Goal: Task Accomplishment & Management: Manage account settings

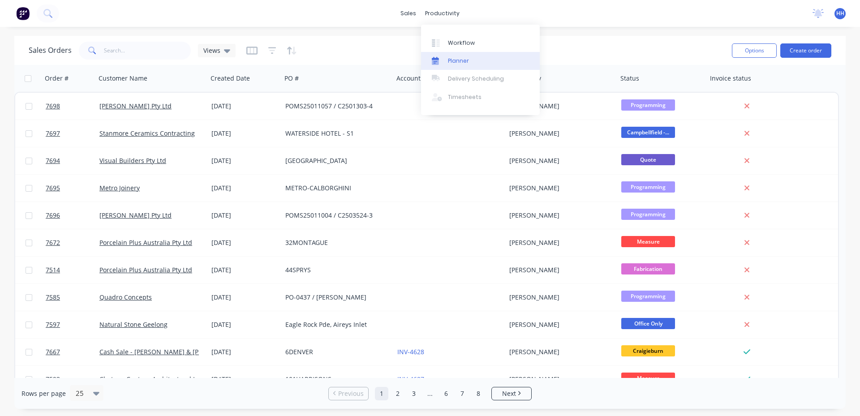
click at [451, 60] on div "Planner" at bounding box center [458, 61] width 21 height 8
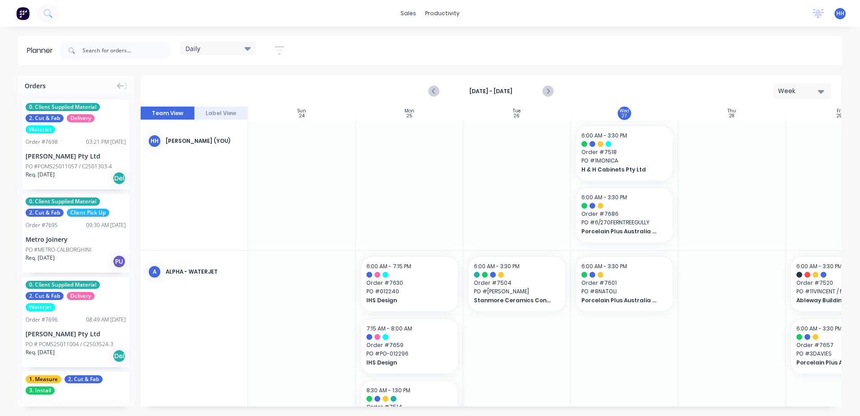
scroll to position [0, 0]
click at [282, 54] on icon "button" at bounding box center [280, 50] width 10 height 11
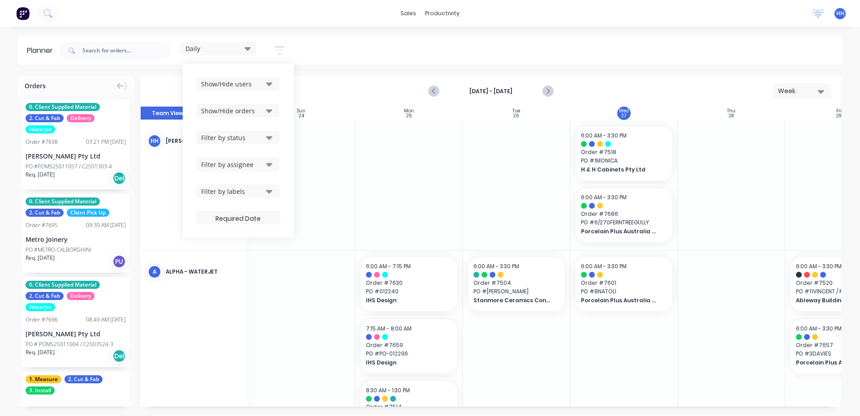
click at [269, 84] on icon "button" at bounding box center [269, 84] width 6 height 4
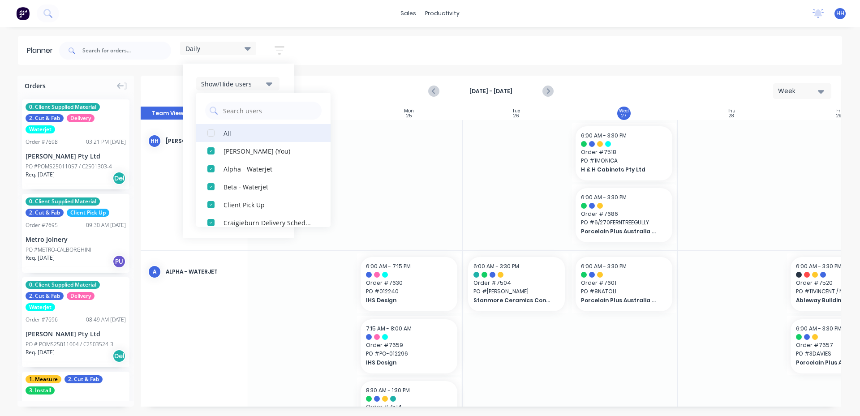
click at [210, 131] on div "button" at bounding box center [211, 133] width 18 height 18
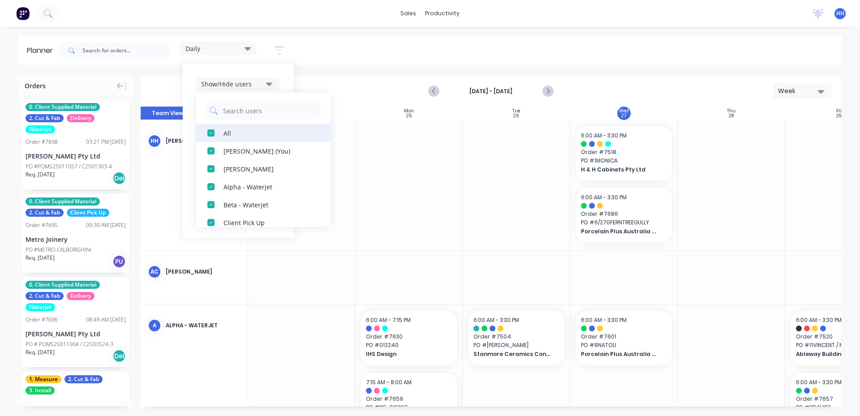
click at [210, 131] on div "button" at bounding box center [211, 133] width 18 height 18
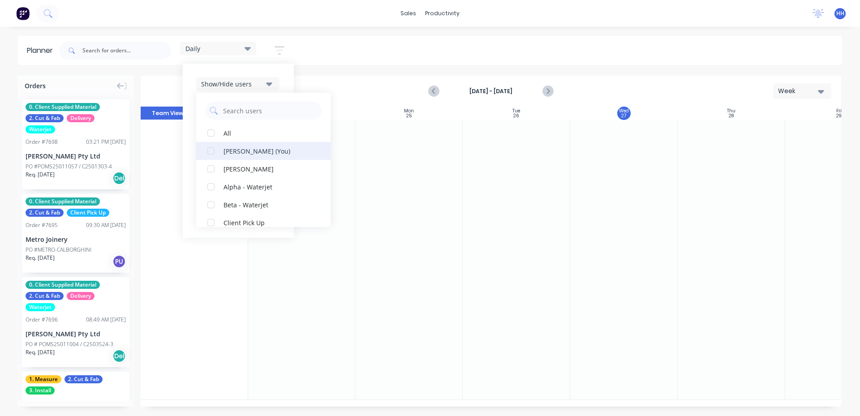
click at [209, 151] on div "button" at bounding box center [211, 151] width 18 height 18
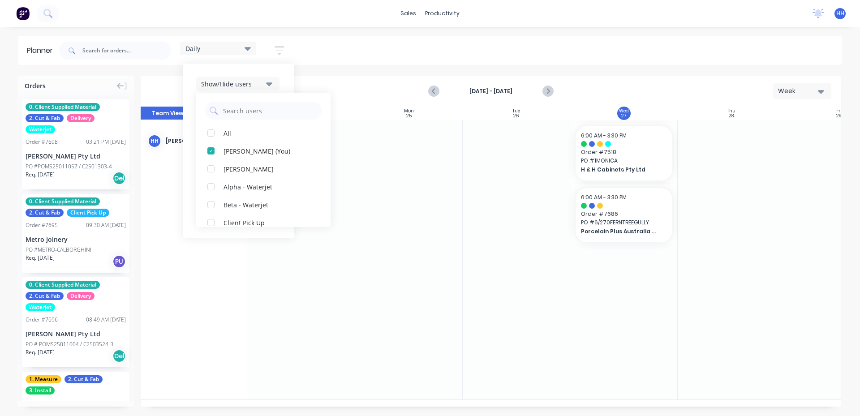
click at [272, 85] on icon "button" at bounding box center [269, 84] width 6 height 10
click at [255, 49] on div "Daily" at bounding box center [218, 48] width 76 height 13
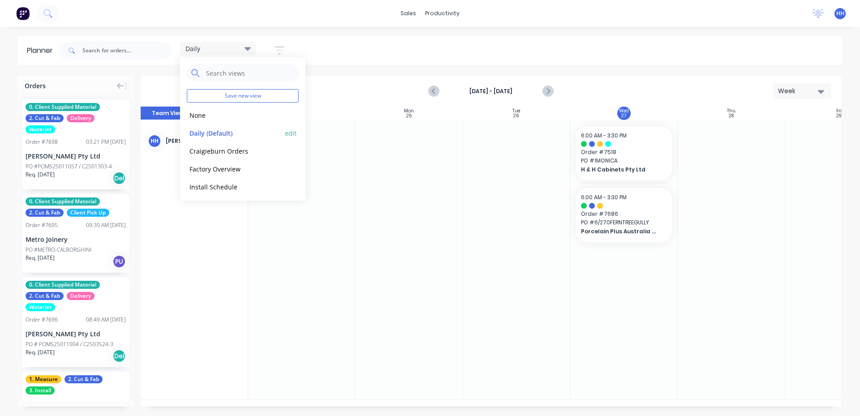
click at [285, 134] on button "edit" at bounding box center [291, 132] width 12 height 9
click at [341, 113] on button "Update" at bounding box center [346, 113] width 54 height 16
click at [239, 184] on button "Install Schedule" at bounding box center [234, 186] width 95 height 10
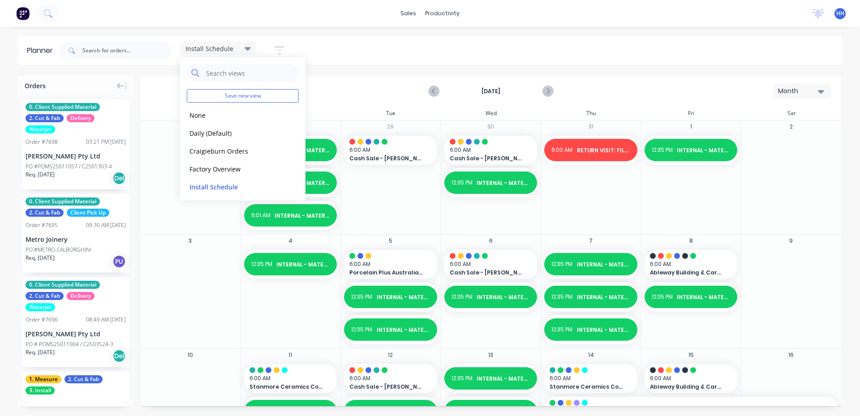
click at [259, 53] on div "Install Schedule Save new view None edit Daily (Default) edit Craigieburn Order…" at bounding box center [237, 50] width 114 height 17
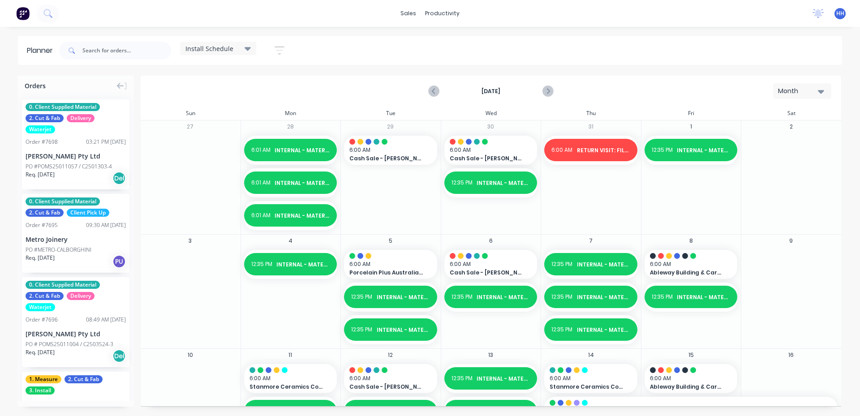
click at [787, 100] on div "[DATE] Month" at bounding box center [491, 91] width 699 height 29
click at [792, 93] on div "Month" at bounding box center [798, 90] width 41 height 9
click at [776, 133] on div "Week" at bounding box center [786, 133] width 89 height 18
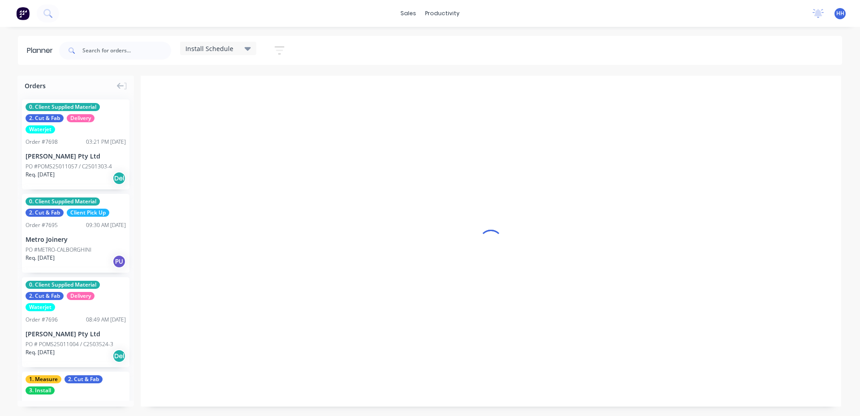
scroll to position [0, 0]
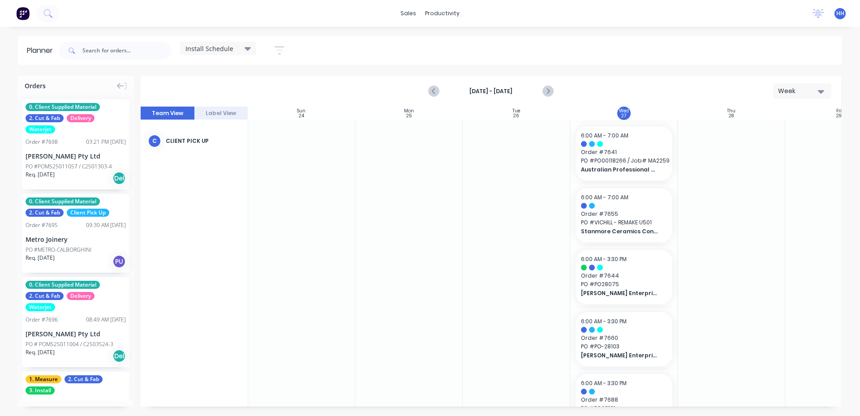
click at [251, 46] on icon at bounding box center [248, 48] width 6 height 10
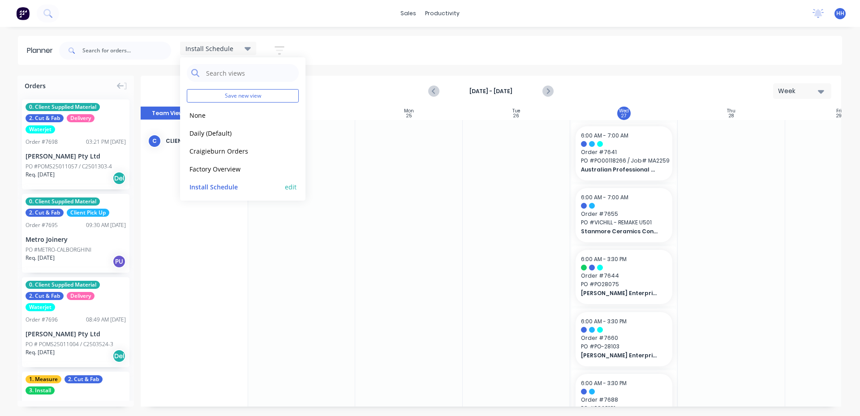
click at [285, 185] on button "edit" at bounding box center [291, 186] width 12 height 9
click at [352, 113] on button "Update" at bounding box center [346, 113] width 54 height 16
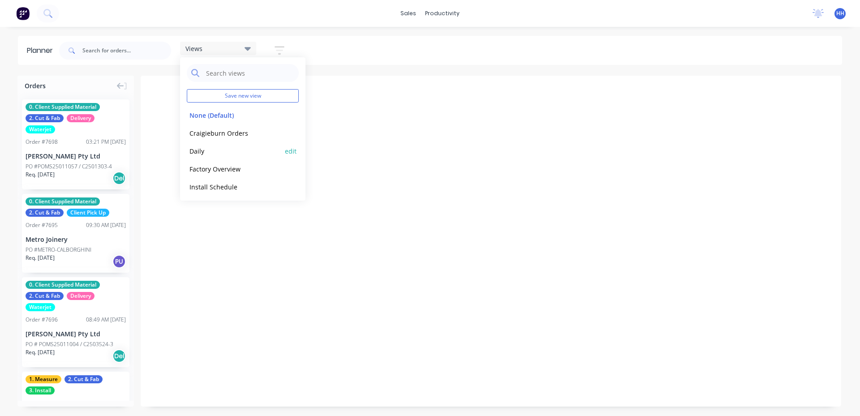
click at [250, 150] on button "Daily" at bounding box center [234, 151] width 95 height 10
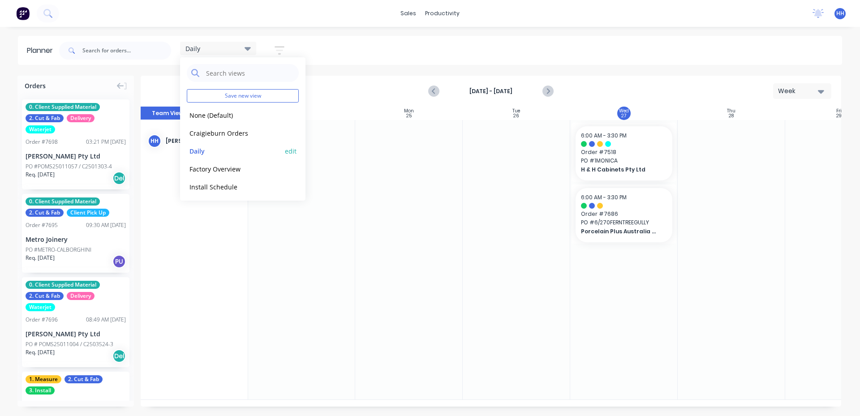
click at [285, 152] on button "edit" at bounding box center [291, 150] width 12 height 9
click at [342, 114] on button "Update" at bounding box center [346, 113] width 54 height 16
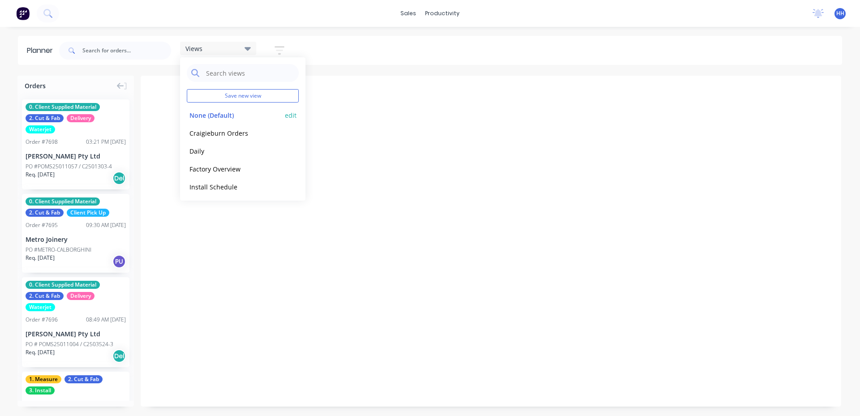
click at [285, 114] on button "edit" at bounding box center [291, 114] width 12 height 9
click at [276, 151] on button "Daily" at bounding box center [234, 151] width 95 height 10
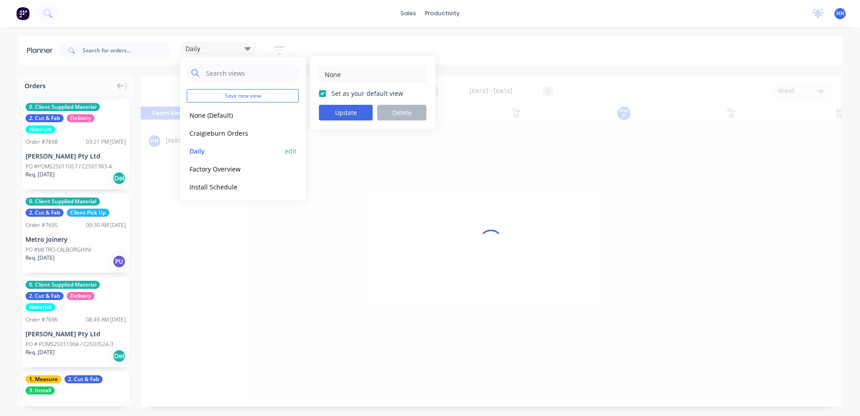
click at [285, 151] on button "edit" at bounding box center [291, 150] width 12 height 9
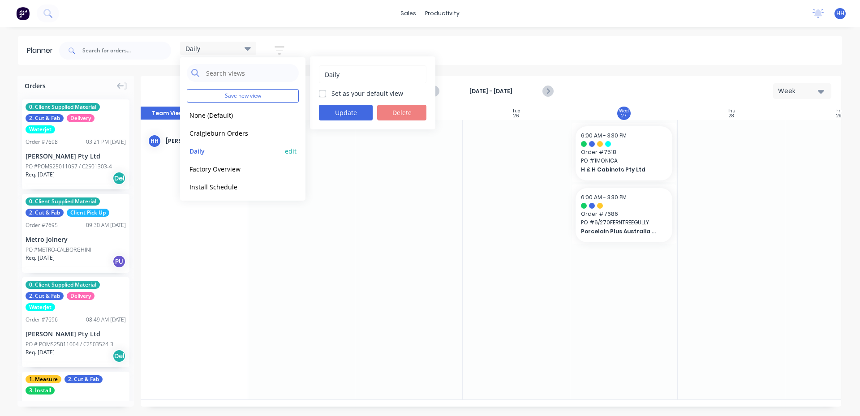
type input "Daily"
click at [331, 94] on label "Set as your default view" at bounding box center [367, 93] width 72 height 9
click at [326, 94] on input "Set as your default view" at bounding box center [322, 93] width 7 height 9
checkbox input "true"
click at [339, 113] on button "Update" at bounding box center [346, 113] width 54 height 16
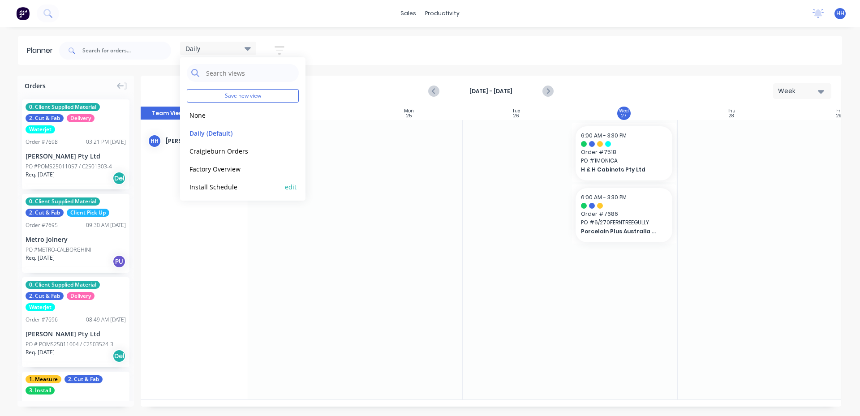
click at [232, 186] on button "Install Schedule" at bounding box center [234, 186] width 95 height 10
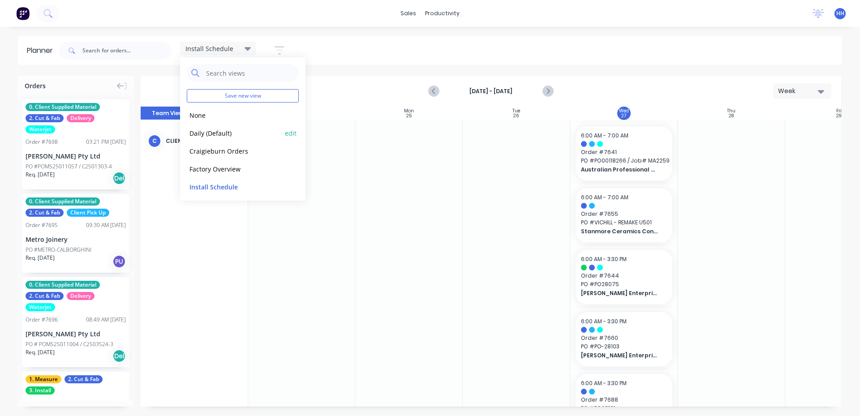
click at [229, 132] on button "Daily (Default)" at bounding box center [234, 133] width 95 height 10
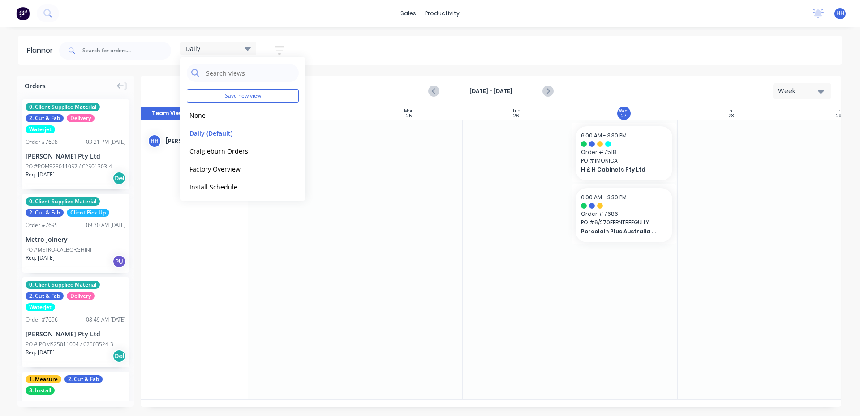
click at [369, 83] on div "[DATE] - [DATE] Week" at bounding box center [491, 91] width 699 height 29
